Goal: Information Seeking & Learning: Compare options

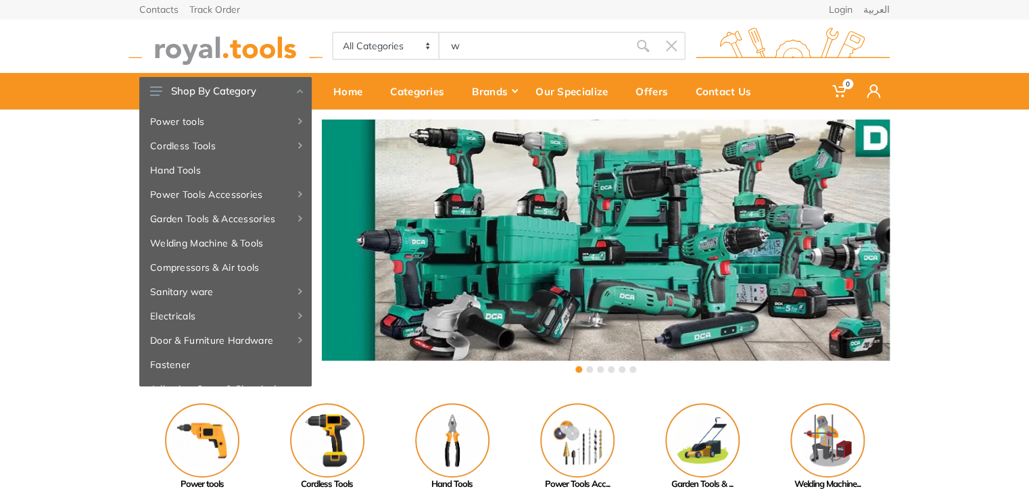
type input "w"
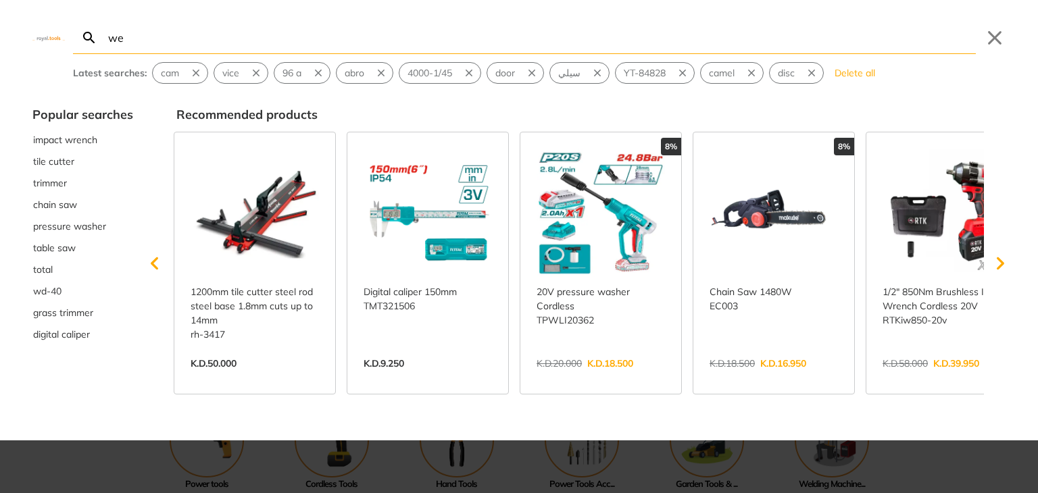
type input "wel"
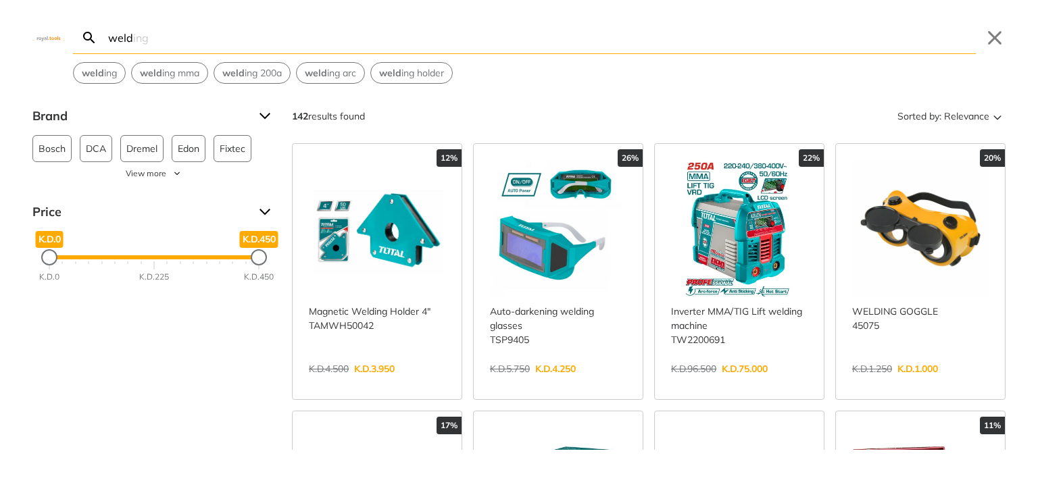
type input "weld"
click at [737, 383] on link "View more →" at bounding box center [739, 383] width 137 height 0
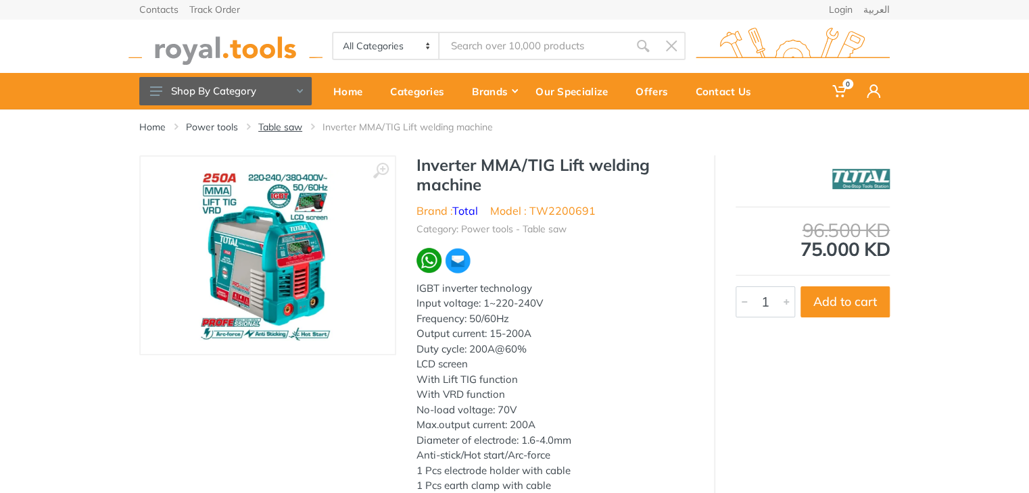
type input "weld"
click at [276, 130] on link "Table saw" at bounding box center [280, 127] width 44 height 14
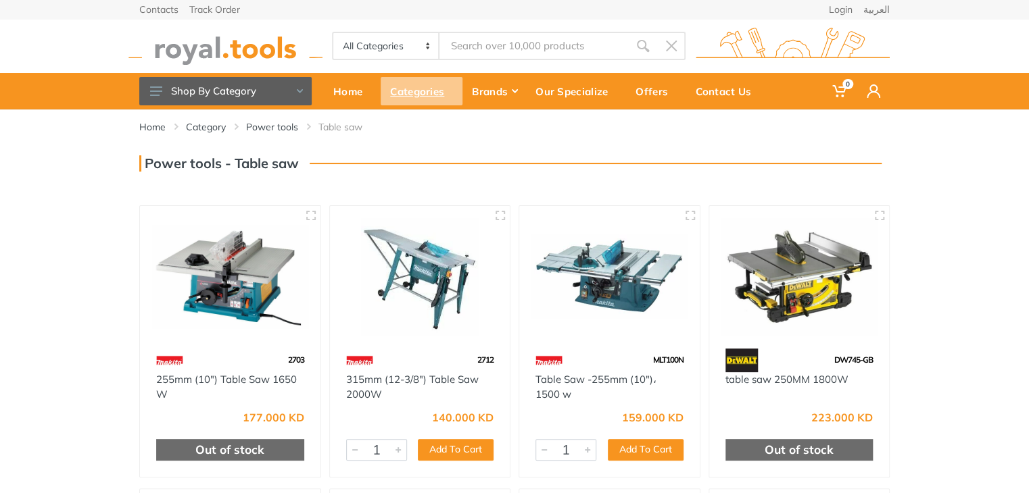
click at [437, 89] on div "Categories" at bounding box center [422, 91] width 82 height 28
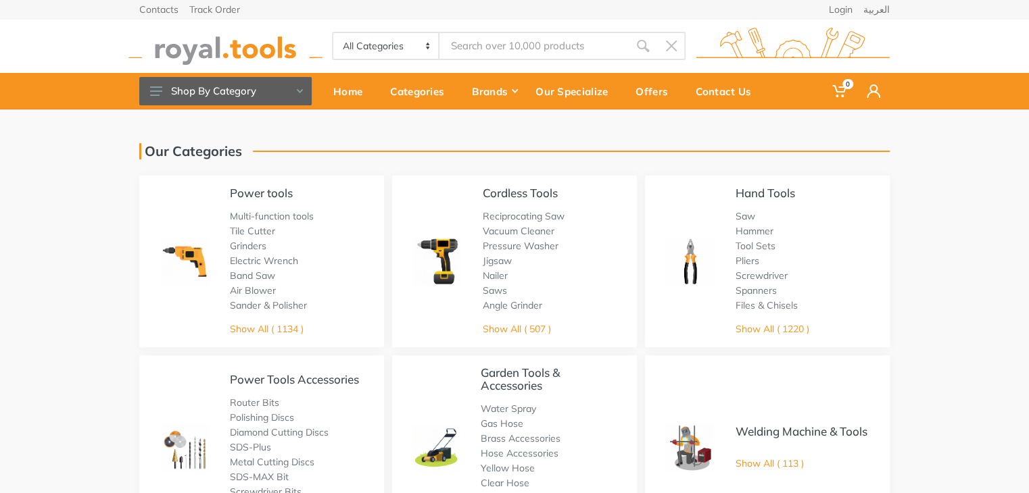
click at [773, 462] on div "Welding Machine & Tools Show All ( 113 )" at bounding box center [801, 448] width 132 height 46
click at [782, 470] on link "Show All ( 113 )" at bounding box center [769, 464] width 68 height 12
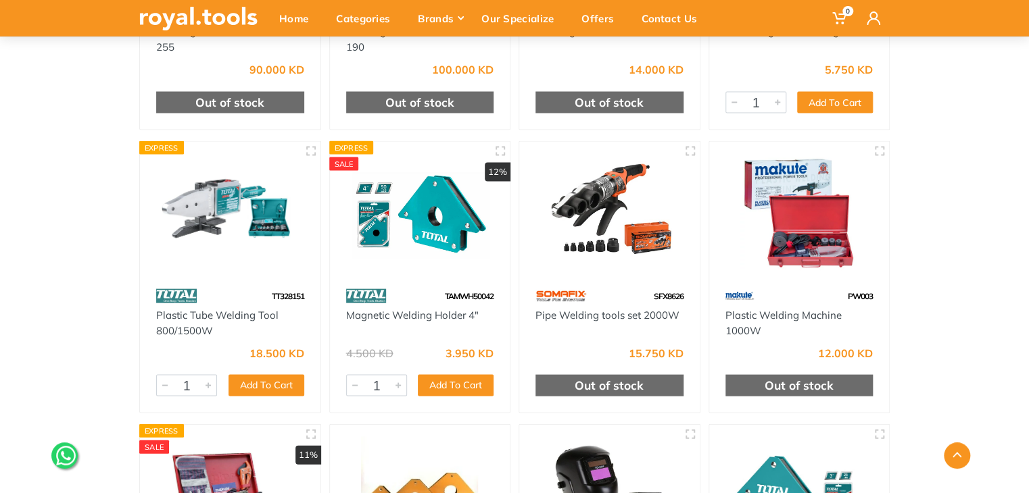
scroll to position [3771, 0]
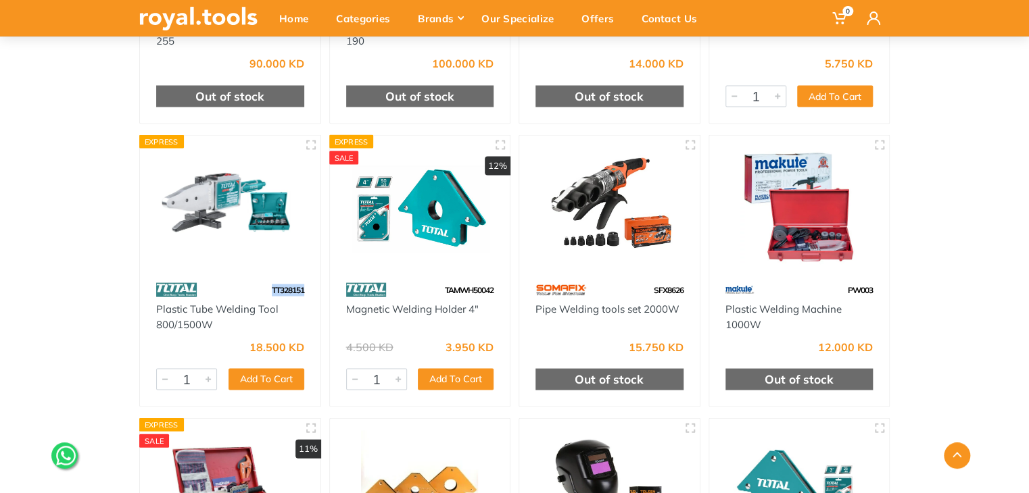
drag, startPoint x: 306, startPoint y: 289, endPoint x: 268, endPoint y: 286, distance: 37.9
click at [268, 286] on div "TT328151" at bounding box center [230, 290] width 180 height 24
copy span "TT328151"
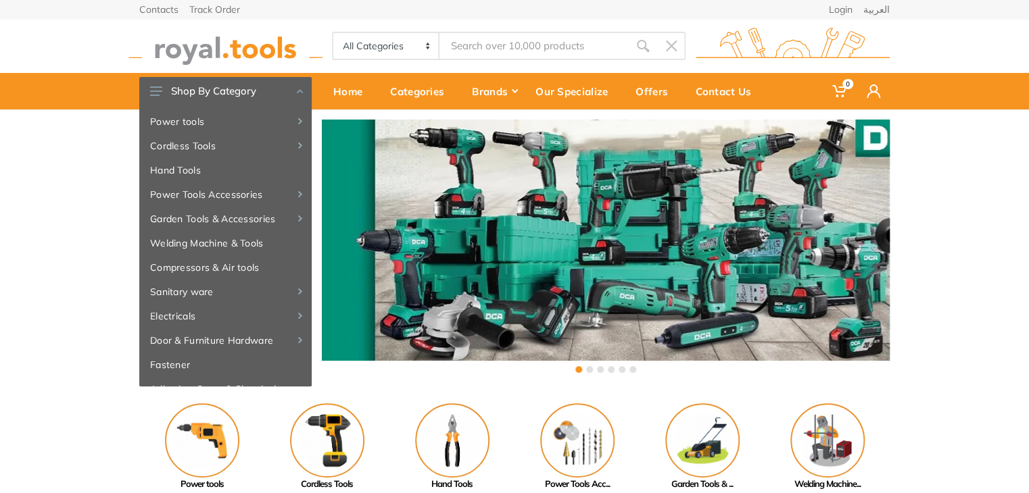
click at [502, 41] on div "All Categories Power tools Cordless Tools Hand Tools Power Tools Accessories Sa…" at bounding box center [514, 46] width 771 height 54
type input "TDLI20602"
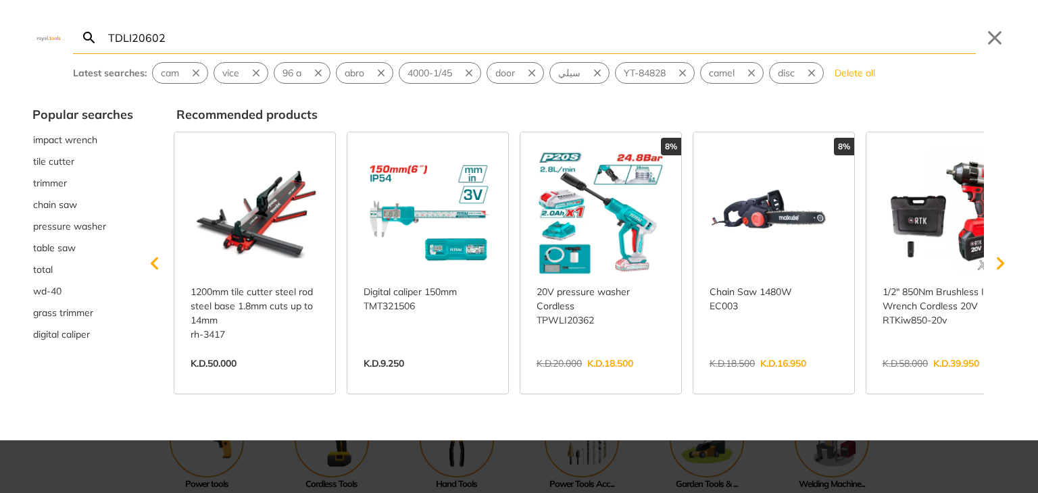
type input "TDLI20602"
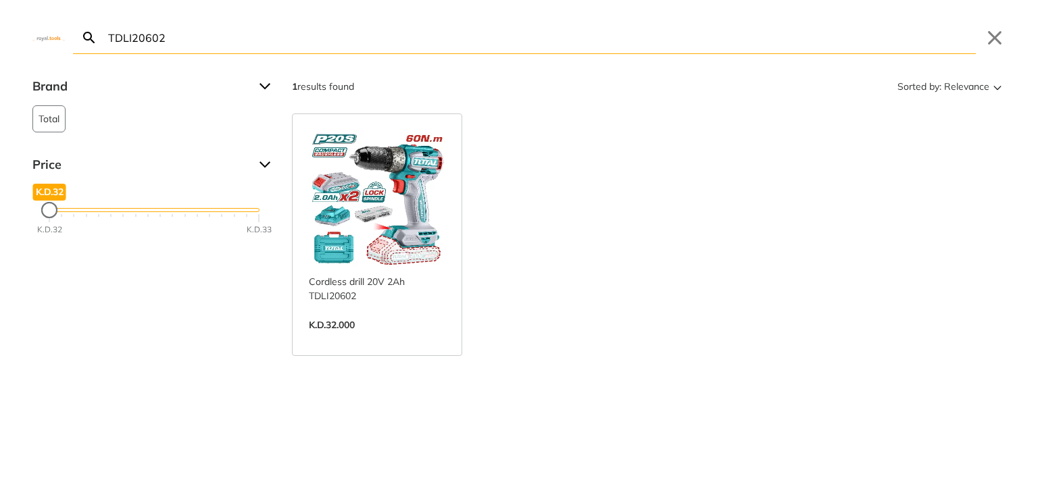
click at [396, 339] on link "View more →" at bounding box center [377, 339] width 137 height 0
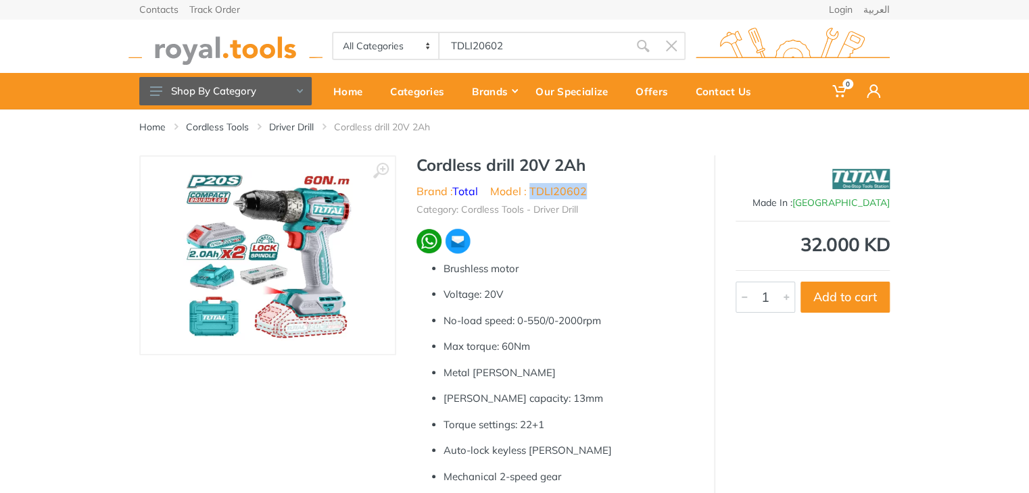
drag, startPoint x: 592, startPoint y: 187, endPoint x: 532, endPoint y: 195, distance: 60.7
click at [532, 195] on ul "Brand : Total Model : TDLI20602" at bounding box center [554, 191] width 277 height 16
copy li "TDLI20602"
type input "TDLI20602"
click at [441, 89] on div "Categories" at bounding box center [422, 91] width 82 height 28
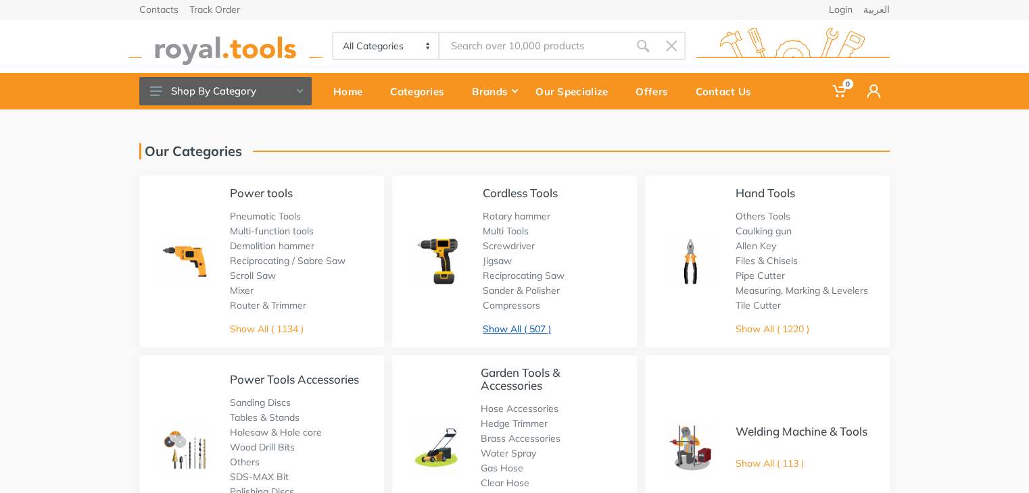
click at [509, 329] on link "Show All ( 507 )" at bounding box center [517, 329] width 68 height 12
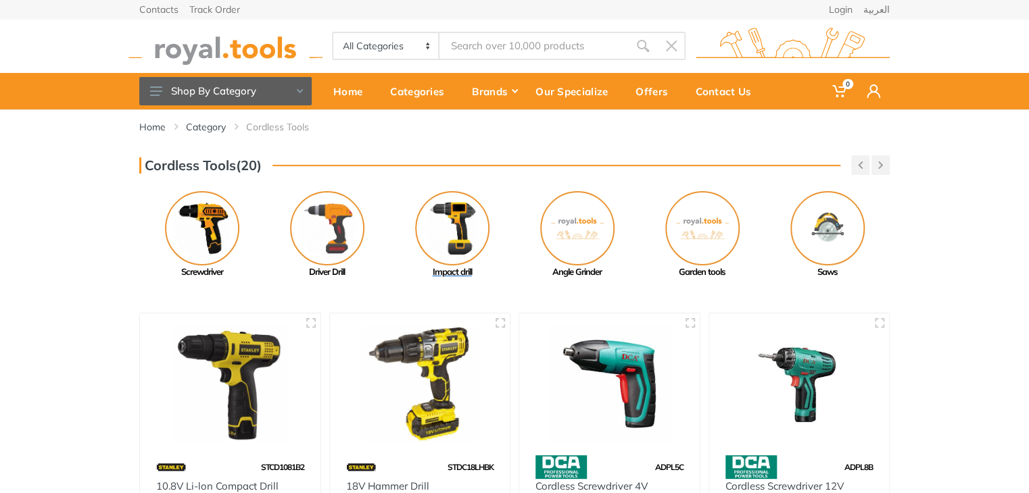
click at [462, 231] on img at bounding box center [452, 228] width 74 height 74
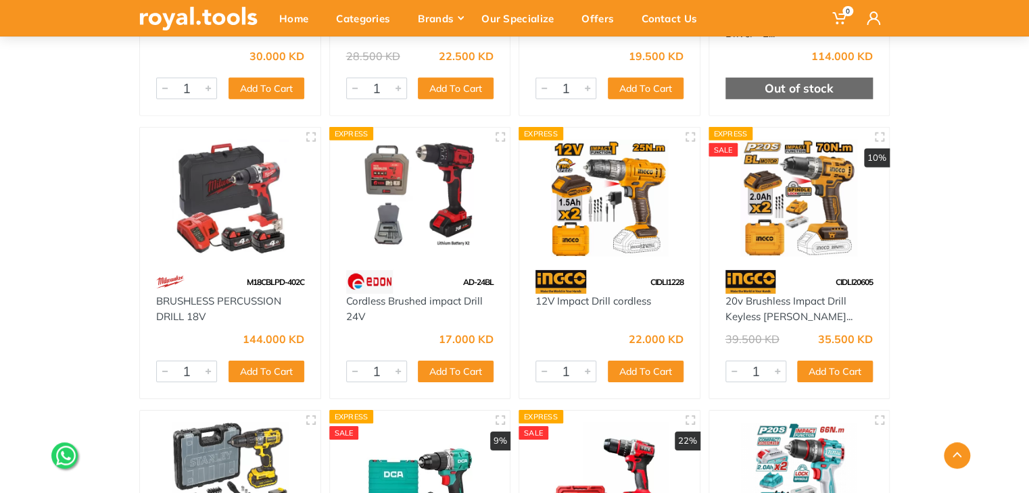
scroll to position [4588, 0]
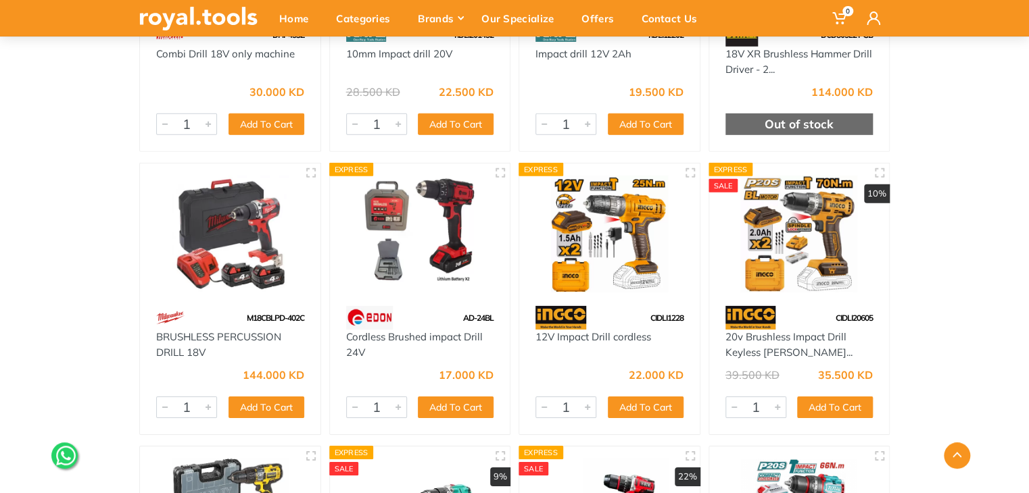
click at [823, 251] on img at bounding box center [799, 234] width 156 height 117
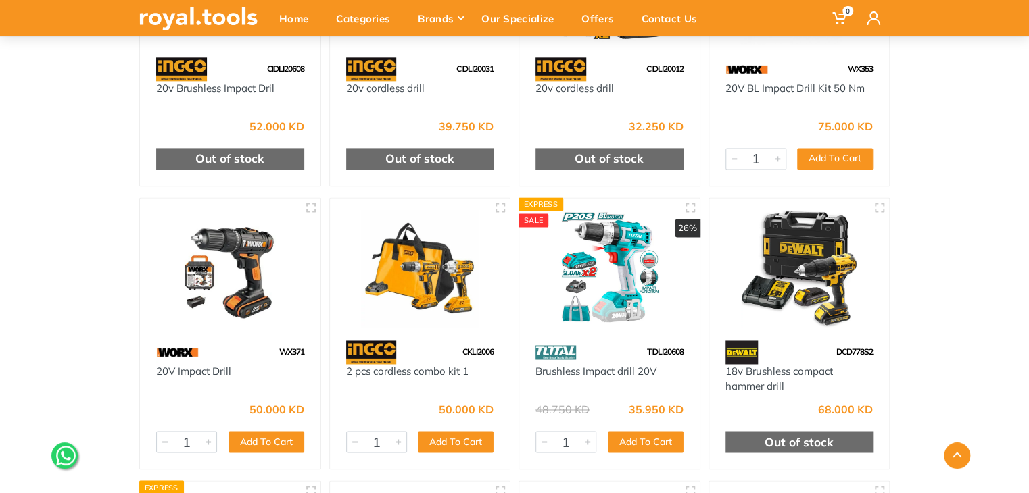
scroll to position [3407, 0]
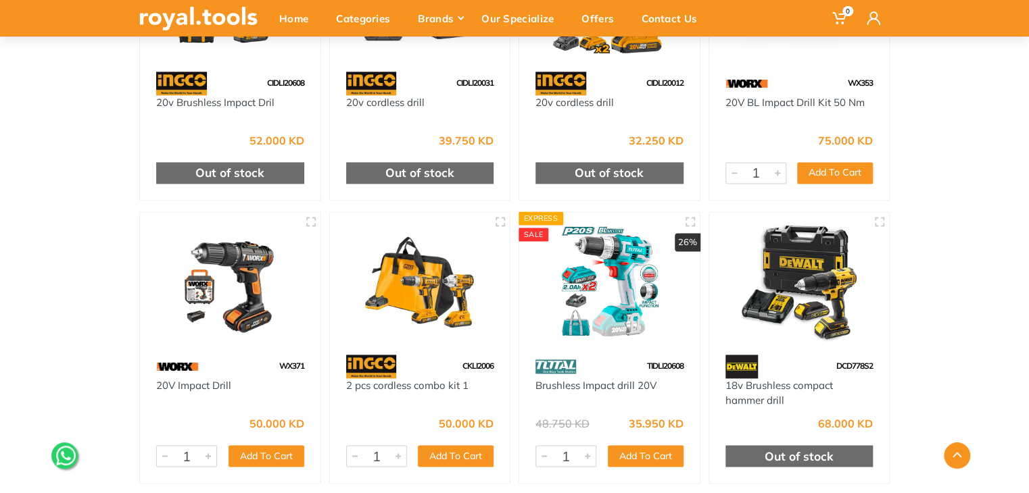
click at [596, 278] on img at bounding box center [609, 282] width 156 height 117
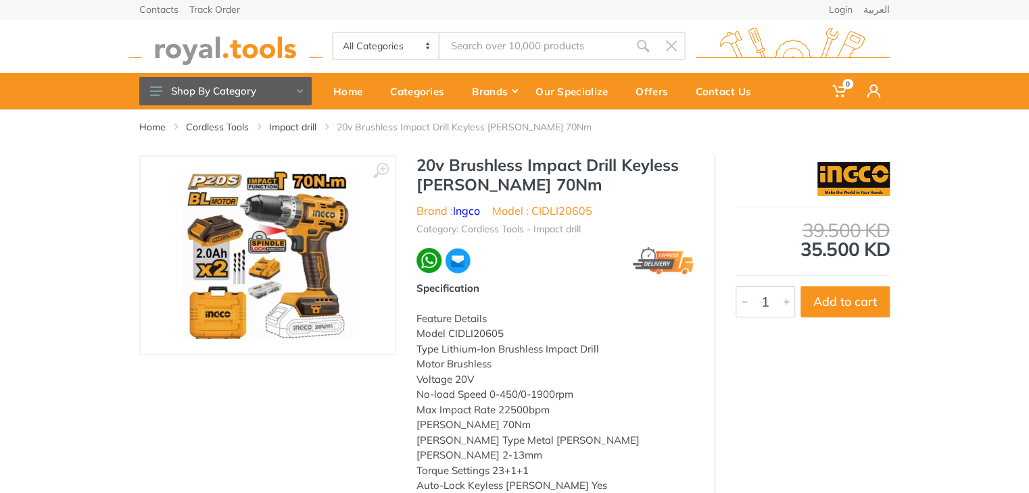
click at [274, 255] on img at bounding box center [268, 255] width 170 height 170
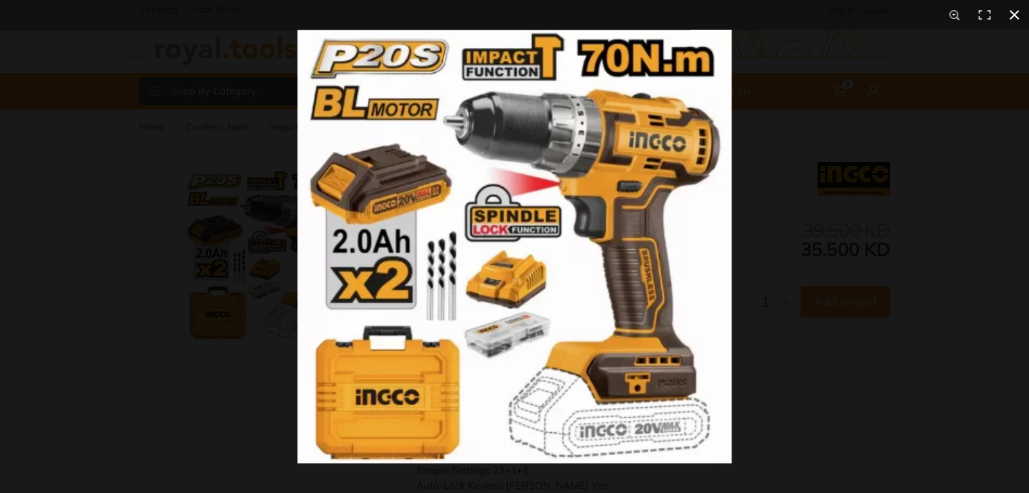
click at [151, 248] on div at bounding box center [514, 246] width 1029 height 493
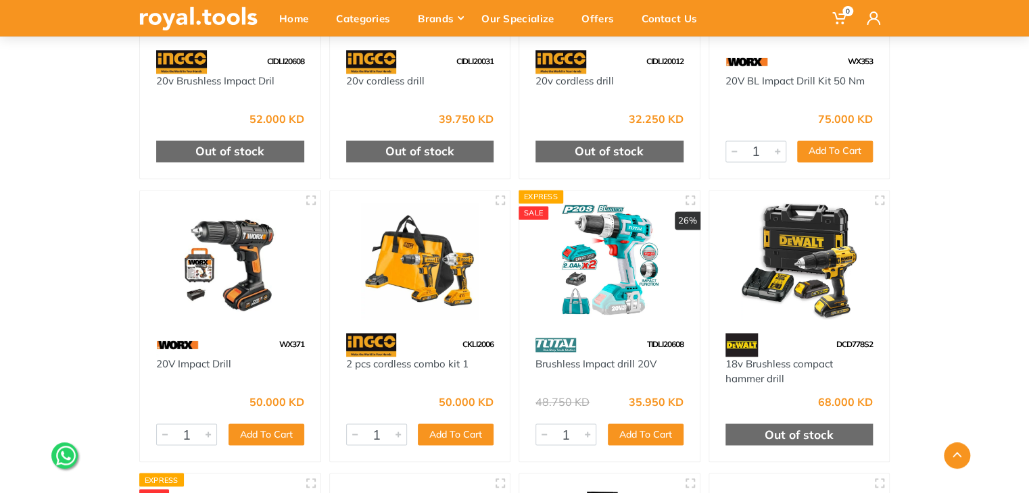
scroll to position [3457, 0]
